Goal: Task Accomplishment & Management: Use online tool/utility

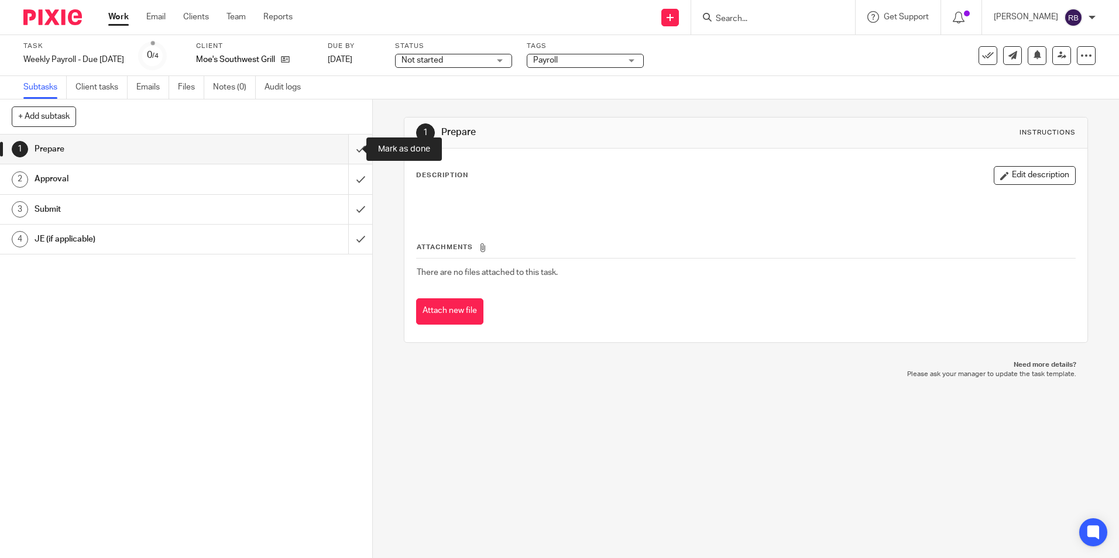
click at [346, 149] on input "submit" at bounding box center [186, 149] width 372 height 29
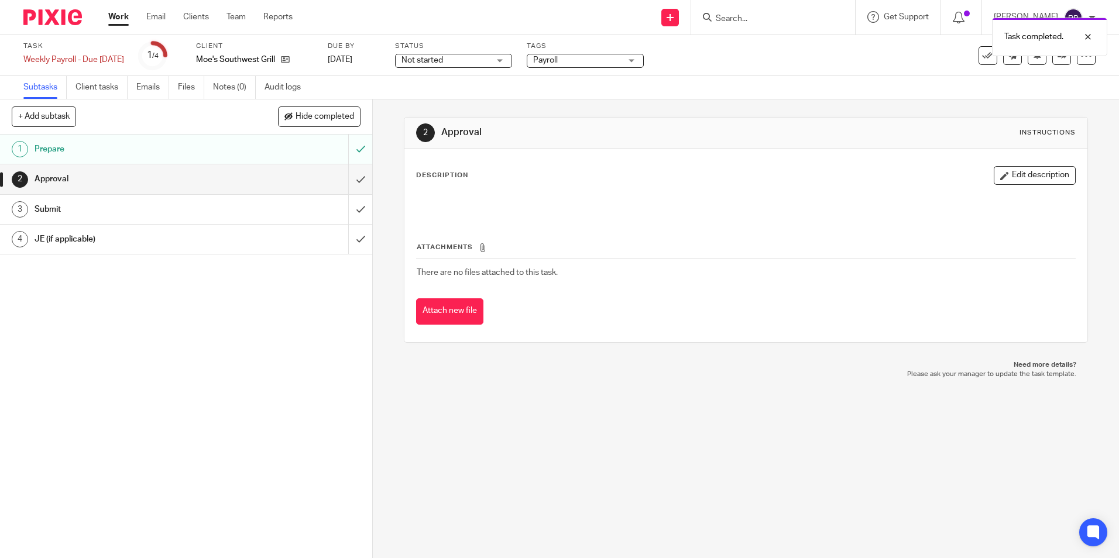
click at [118, 15] on link "Work" at bounding box center [118, 17] width 20 height 12
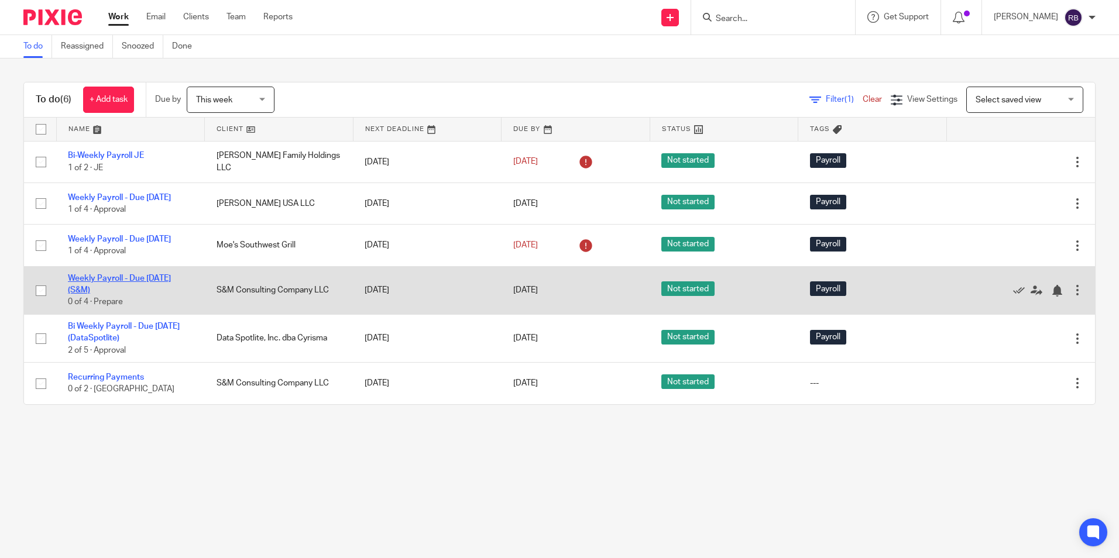
click at [107, 289] on link "Weekly Payroll - Due [DATE] (S&M)" at bounding box center [119, 285] width 103 height 20
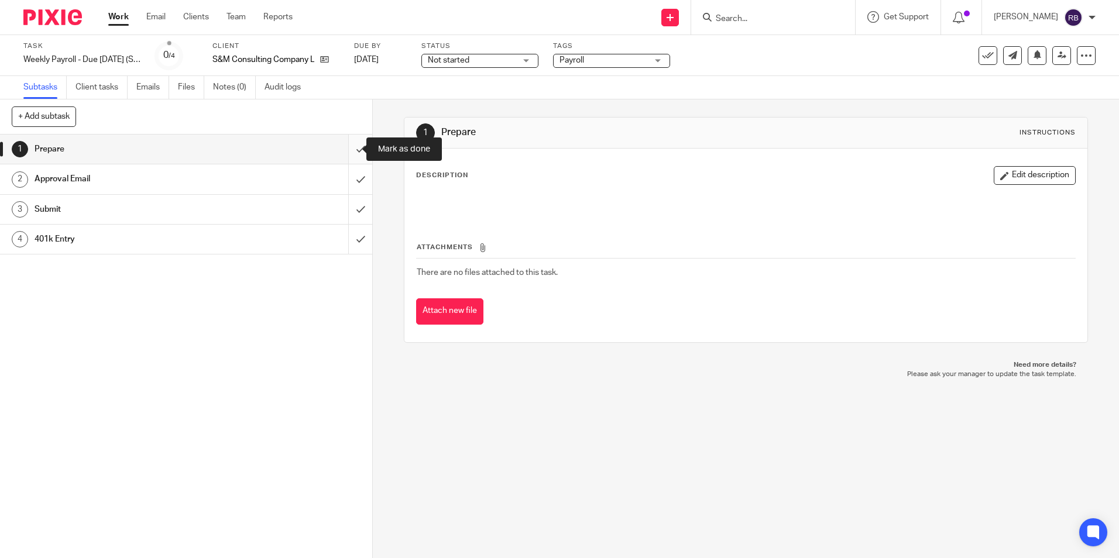
click at [348, 148] on input "submit" at bounding box center [186, 149] width 372 height 29
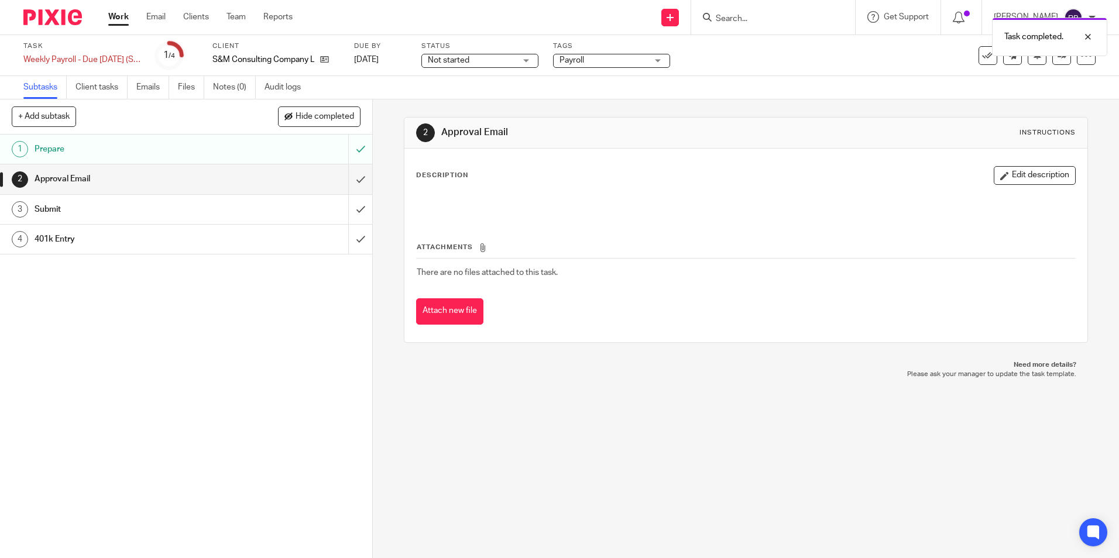
click at [121, 14] on link "Work" at bounding box center [118, 17] width 20 height 12
